Goal: Find specific page/section: Find specific page/section

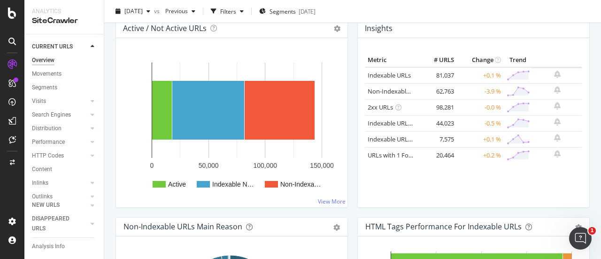
scroll to position [128, 0]
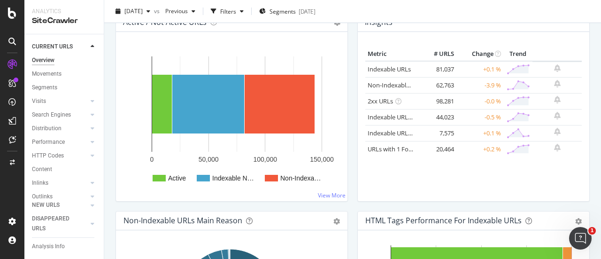
click at [353, 181] on div "Insights Metric # URLS Change Trend Indexable URLs 81,037 +0.1 % Non-Indexable …" at bounding box center [474, 112] width 242 height 198
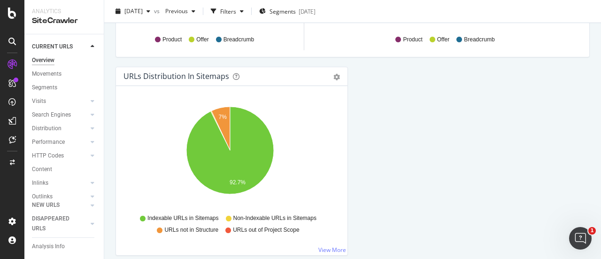
scroll to position [1101, 0]
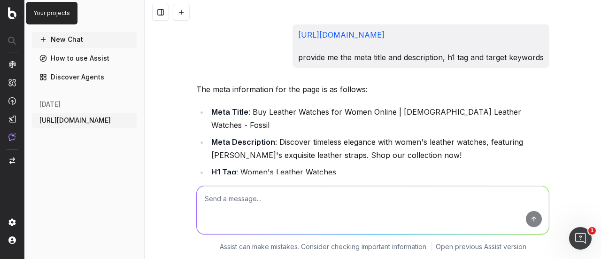
click at [15, 14] on img at bounding box center [12, 13] width 8 height 12
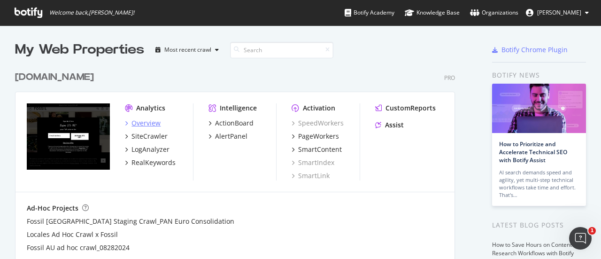
click at [143, 123] on div "Overview" at bounding box center [146, 122] width 29 height 9
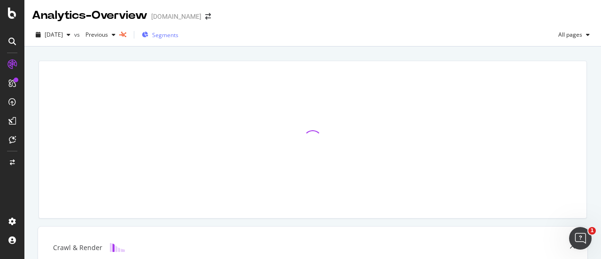
click at [179, 33] on span "Segments" at bounding box center [165, 35] width 26 height 8
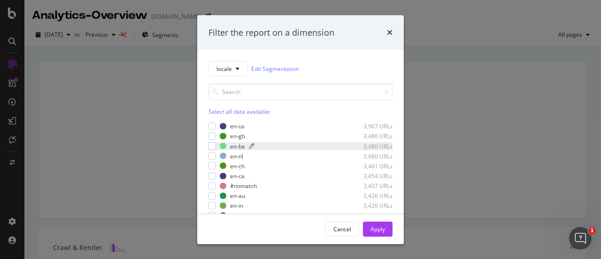
scroll to position [36, 0]
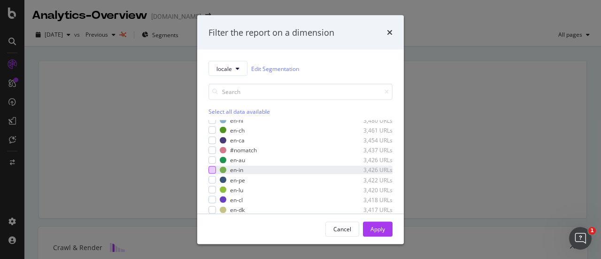
click at [210, 169] on div "modal" at bounding box center [213, 170] width 8 height 8
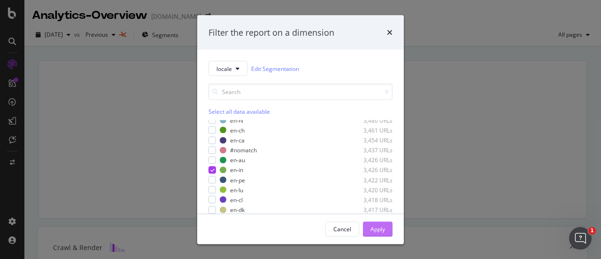
click at [379, 232] on div "Apply" at bounding box center [378, 229] width 15 height 8
